Goal: Information Seeking & Learning: Learn about a topic

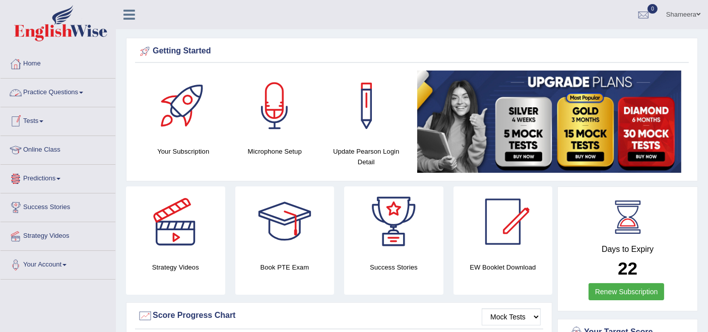
click at [58, 93] on link "Practice Questions" at bounding box center [58, 91] width 115 height 25
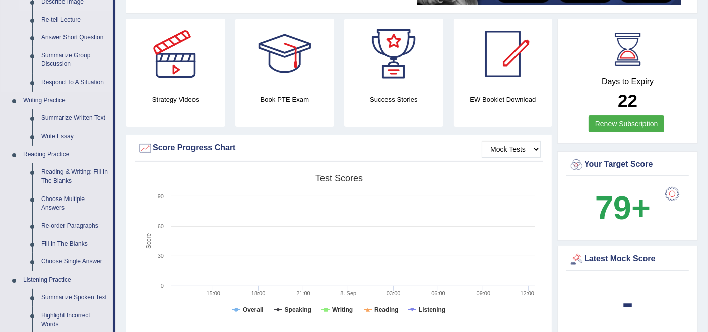
scroll to position [224, 0]
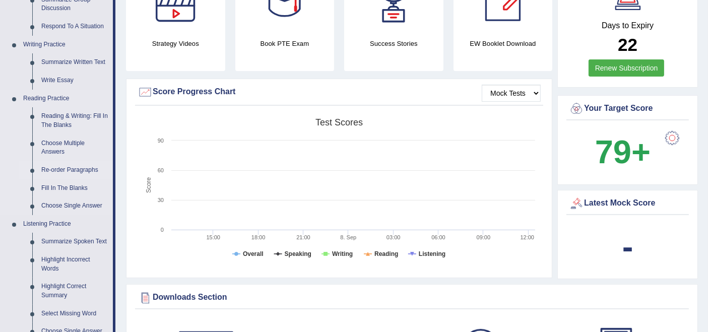
click at [61, 170] on link "Re-order Paragraphs" at bounding box center [75, 170] width 76 height 18
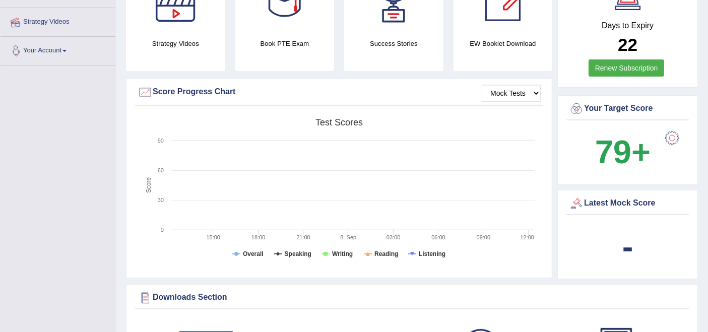
scroll to position [347, 0]
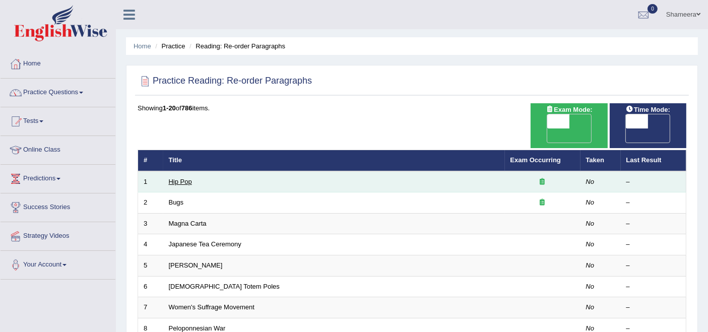
click at [184, 178] on link "Hip Pop" at bounding box center [180, 182] width 23 height 8
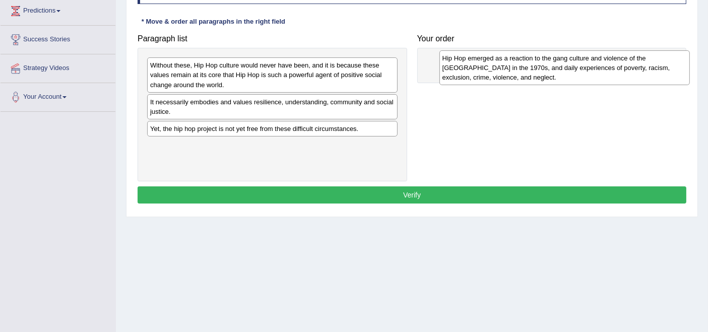
drag, startPoint x: 276, startPoint y: 77, endPoint x: 560, endPoint y: 73, distance: 284.1
click at [560, 73] on div "Hip Hop emerged as a reaction to the gang culture and violence of the South Bro…" at bounding box center [564, 67] width 250 height 35
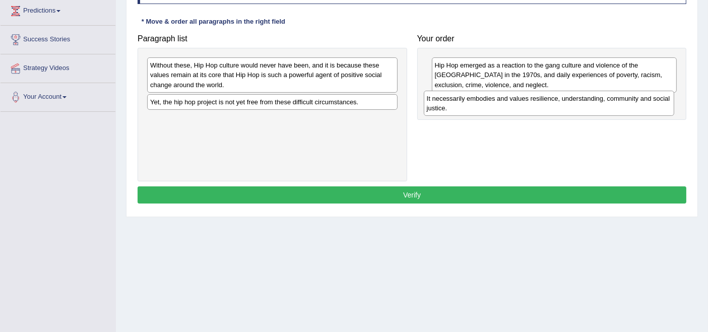
drag, startPoint x: 326, startPoint y: 107, endPoint x: 602, endPoint y: 105, distance: 276.0
click at [602, 105] on div "It necessarily embodies and values resilience, understanding, community and soc…" at bounding box center [549, 103] width 250 height 25
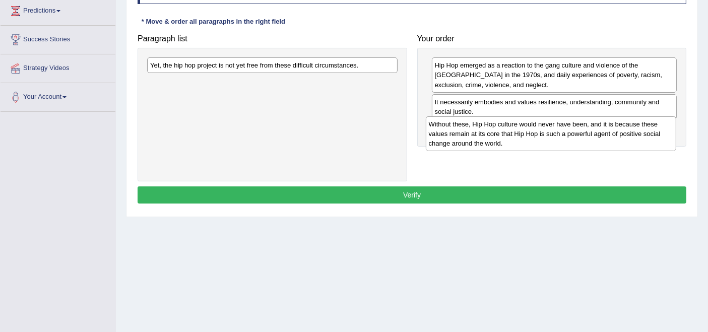
drag, startPoint x: 299, startPoint y: 76, endPoint x: 577, endPoint y: 134, distance: 284.2
click at [577, 134] on div "Without these, Hip Hop culture would never have been, and it is because these v…" at bounding box center [551, 133] width 250 height 35
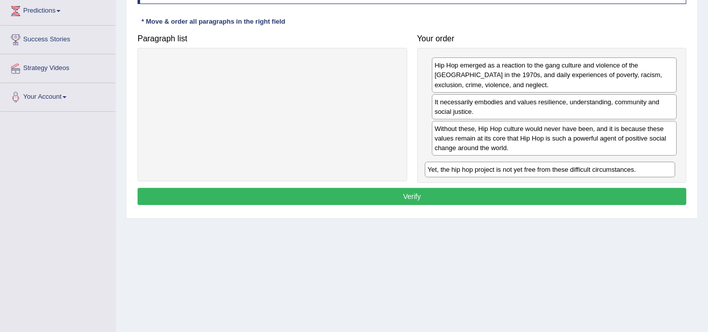
drag, startPoint x: 298, startPoint y: 66, endPoint x: 575, endPoint y: 170, distance: 296.5
click at [575, 170] on div "Yet, the hip hop project is not yet free from these difficult circumstances." at bounding box center [550, 170] width 250 height 16
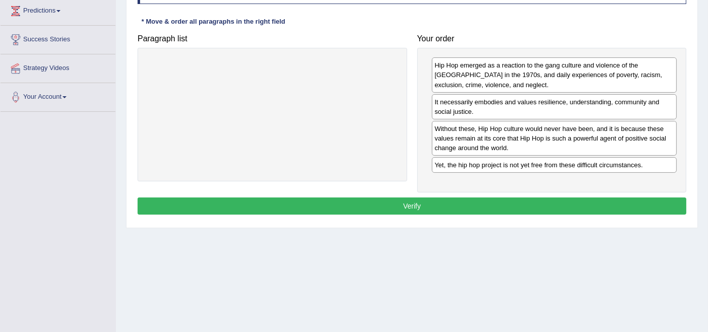
drag, startPoint x: 472, startPoint y: 202, endPoint x: 550, endPoint y: 212, distance: 78.2
click at [473, 202] on button "Verify" at bounding box center [412, 205] width 549 height 17
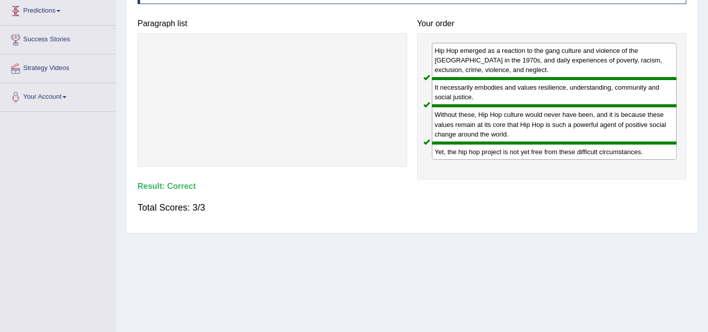
drag, startPoint x: 635, startPoint y: 169, endPoint x: 382, endPoint y: 61, distance: 274.9
click at [496, 93] on div "Hip Hop emerged as a reaction to the gang culture and violence of the South Bro…" at bounding box center [551, 106] width 269 height 146
